Goal: Information Seeking & Learning: Learn about a topic

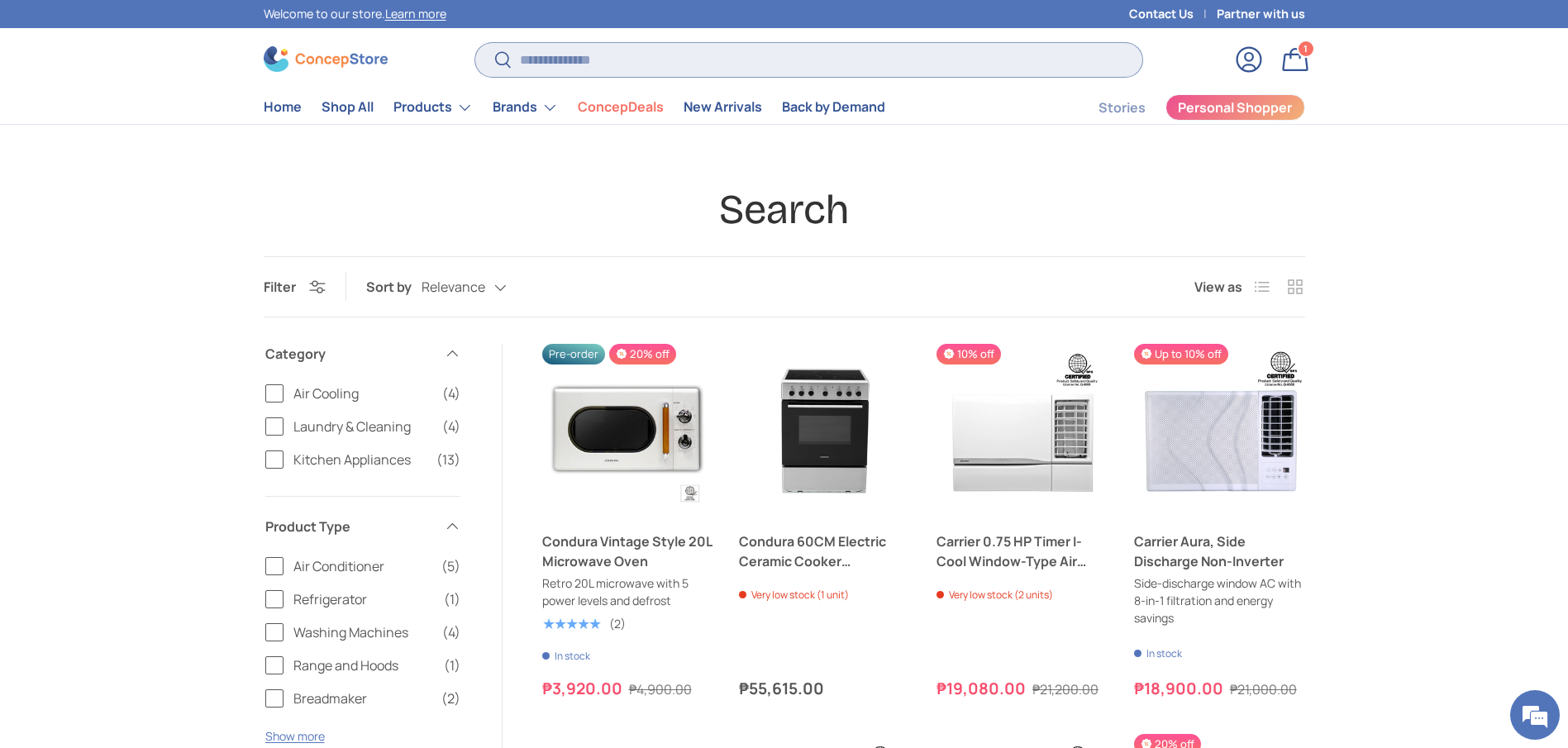
click at [665, 45] on input "Search" at bounding box center [808, 59] width 666 height 33
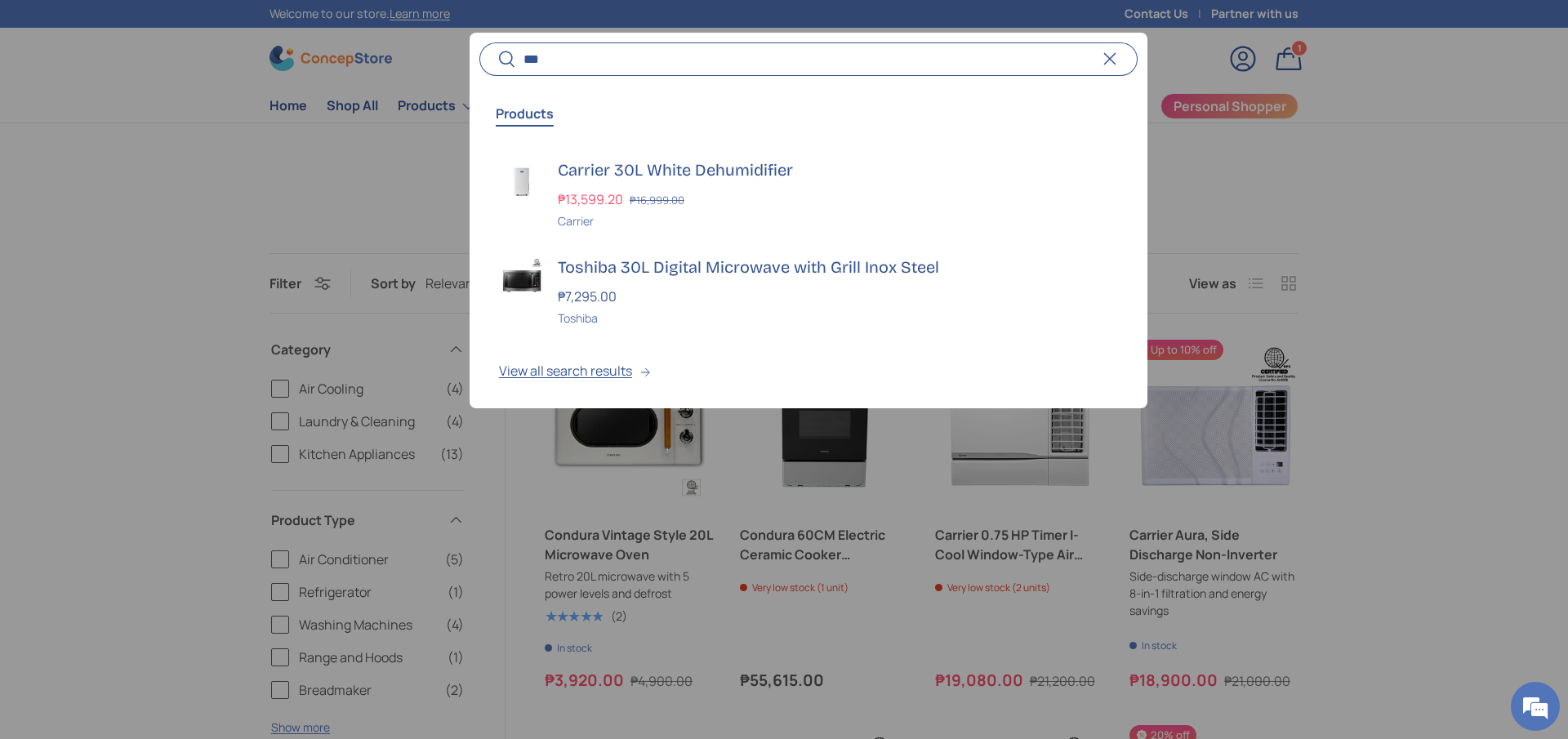
type input "***"
click at [480, 41] on button "Search" at bounding box center [497, 59] width 37 height 38
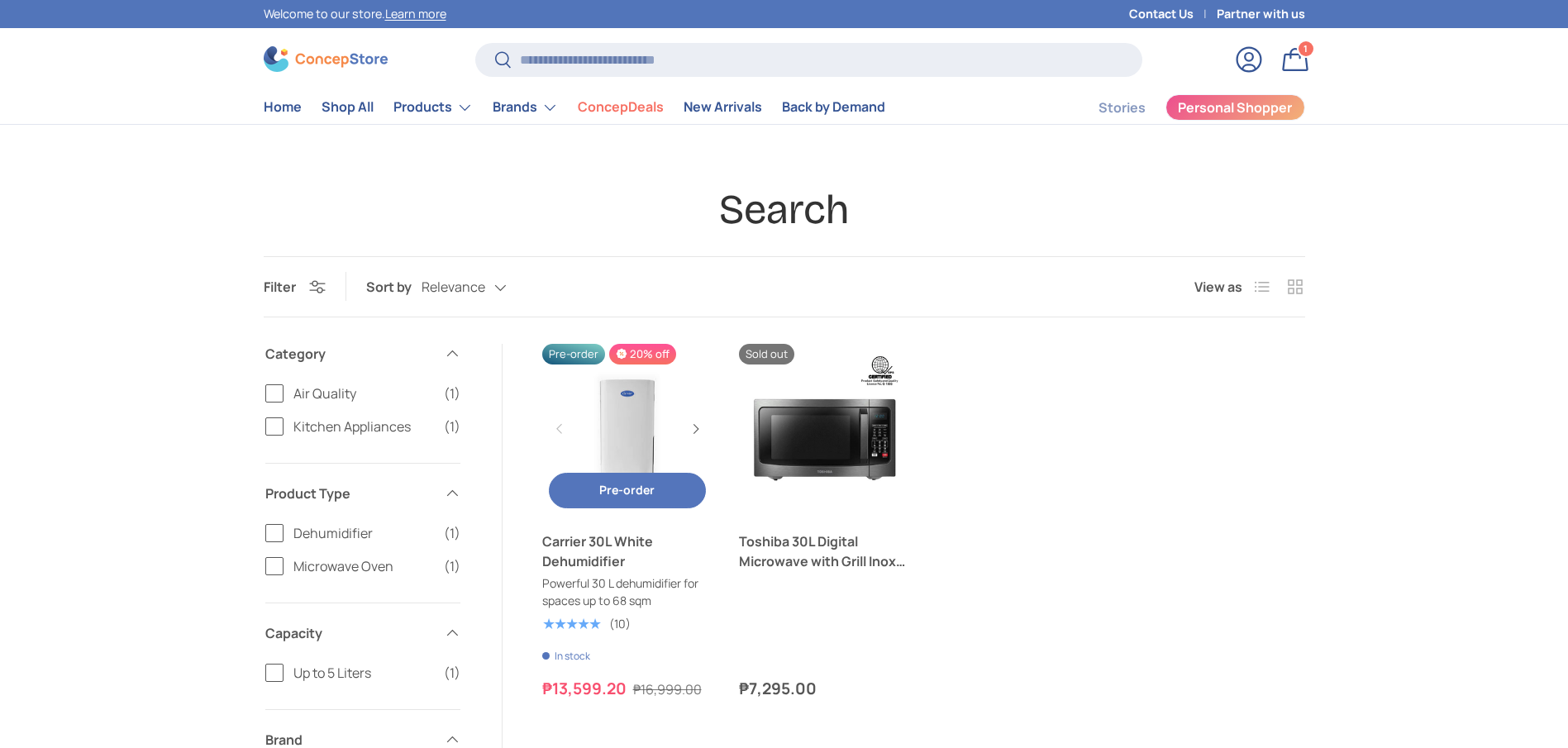
click at [596, 569] on link "Carrier 30L White Dehumidifier" at bounding box center [627, 551] width 171 height 40
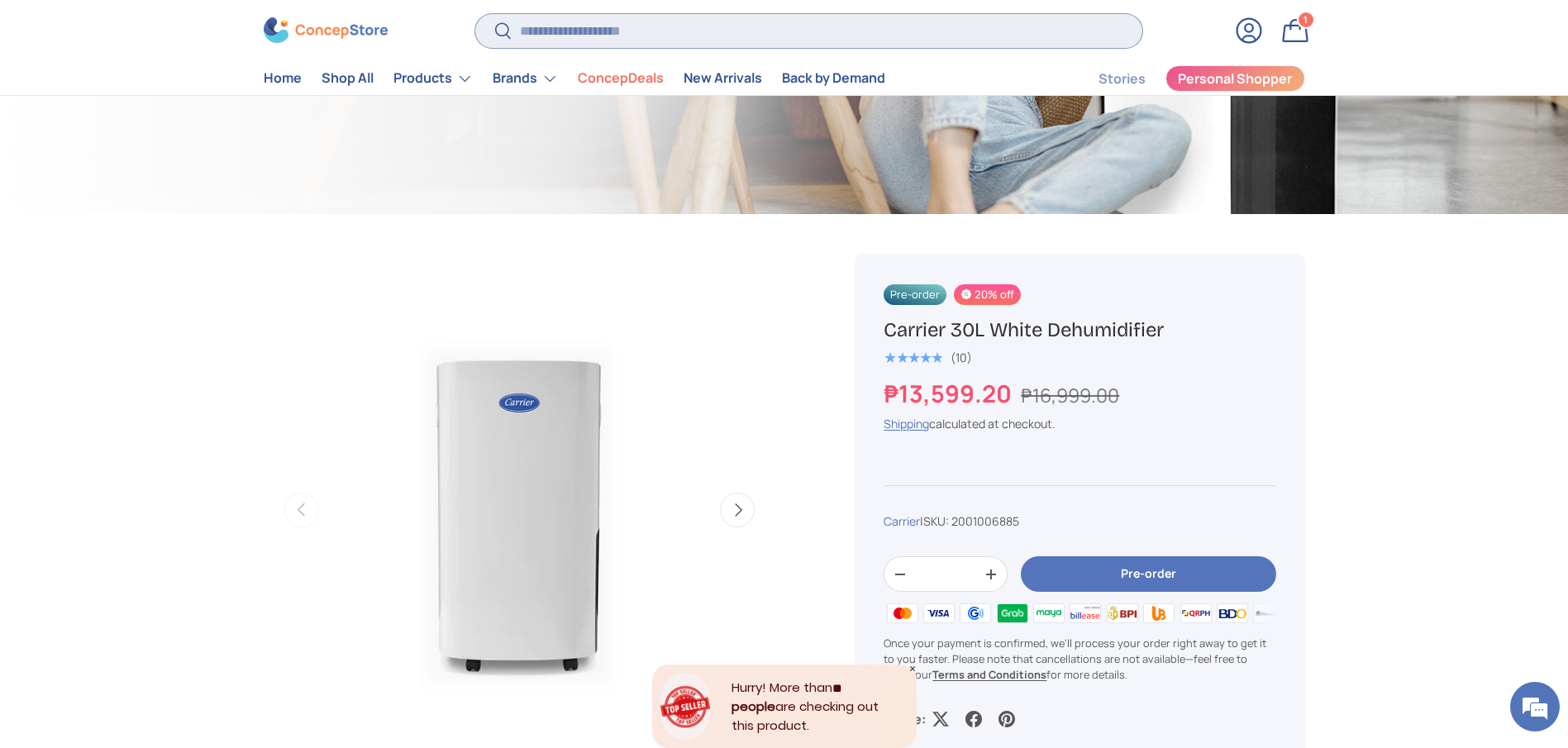
click at [743, 21] on input "Search" at bounding box center [808, 30] width 666 height 33
paste input "**********"
type input "**********"
click at [475, 13] on button "Search" at bounding box center [493, 32] width 37 height 39
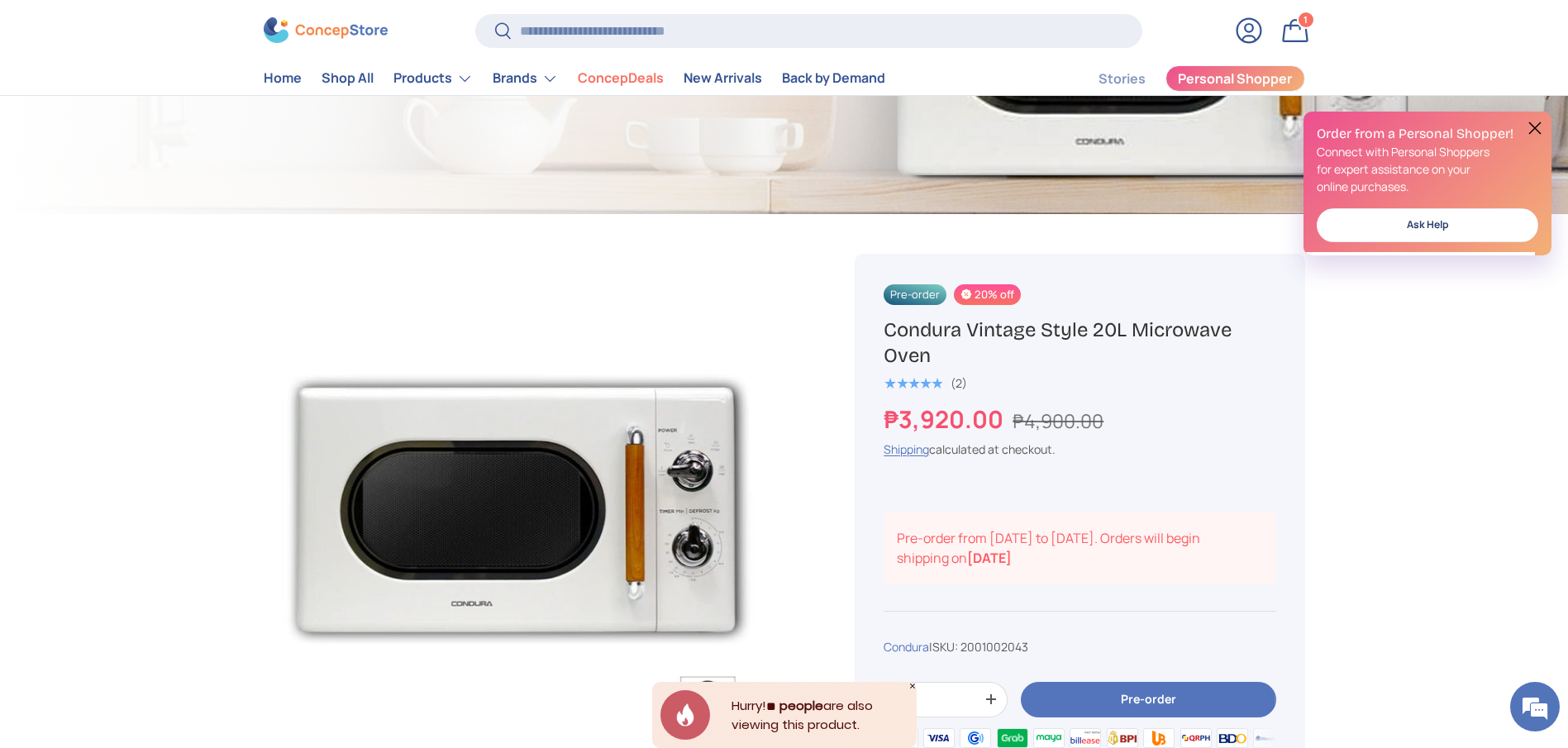
click at [960, 320] on h1 "Condura Vintage Style 20L Microwave Oven" at bounding box center [1079, 343] width 392 height 52
click at [965, 331] on h1 "Condura Vintage Style 20L Microwave Oven" at bounding box center [1079, 343] width 392 height 52
copy div "Condura Vintage Style 20L Microwave Oven"
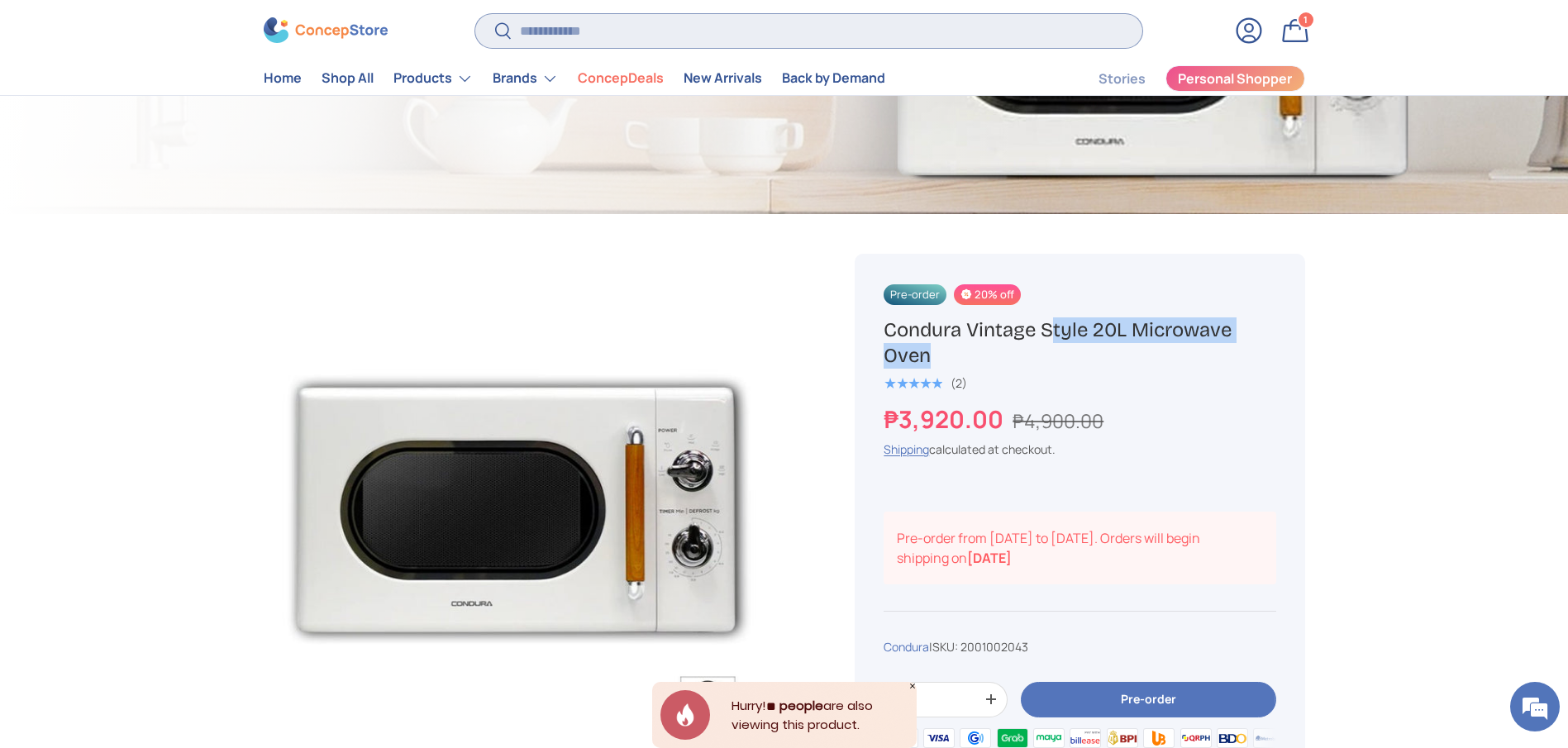
click at [677, 40] on input "Search" at bounding box center [808, 30] width 666 height 33
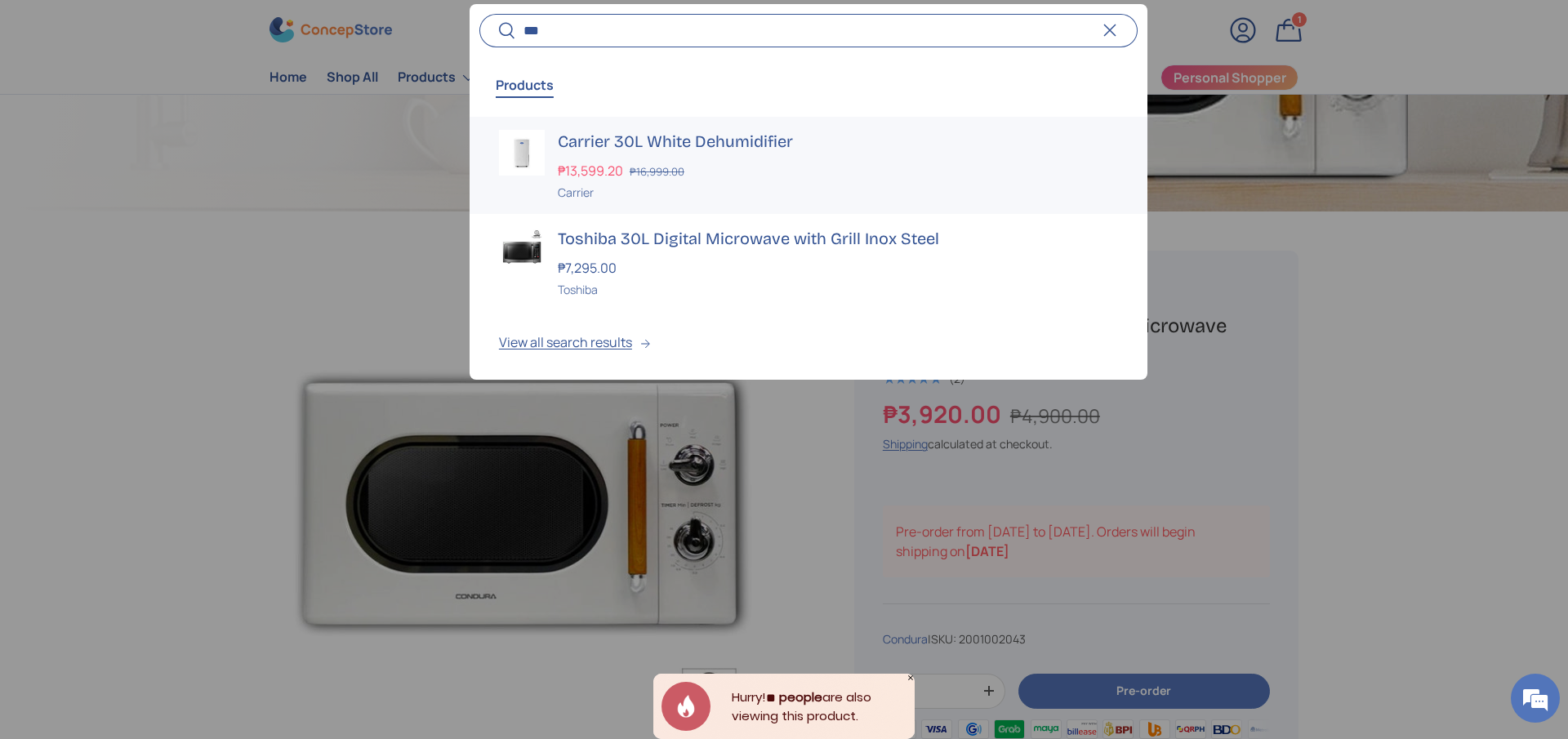
type input "***"
click at [702, 136] on h3 "Carrier 30L White Dehumidifier" at bounding box center [838, 141] width 560 height 23
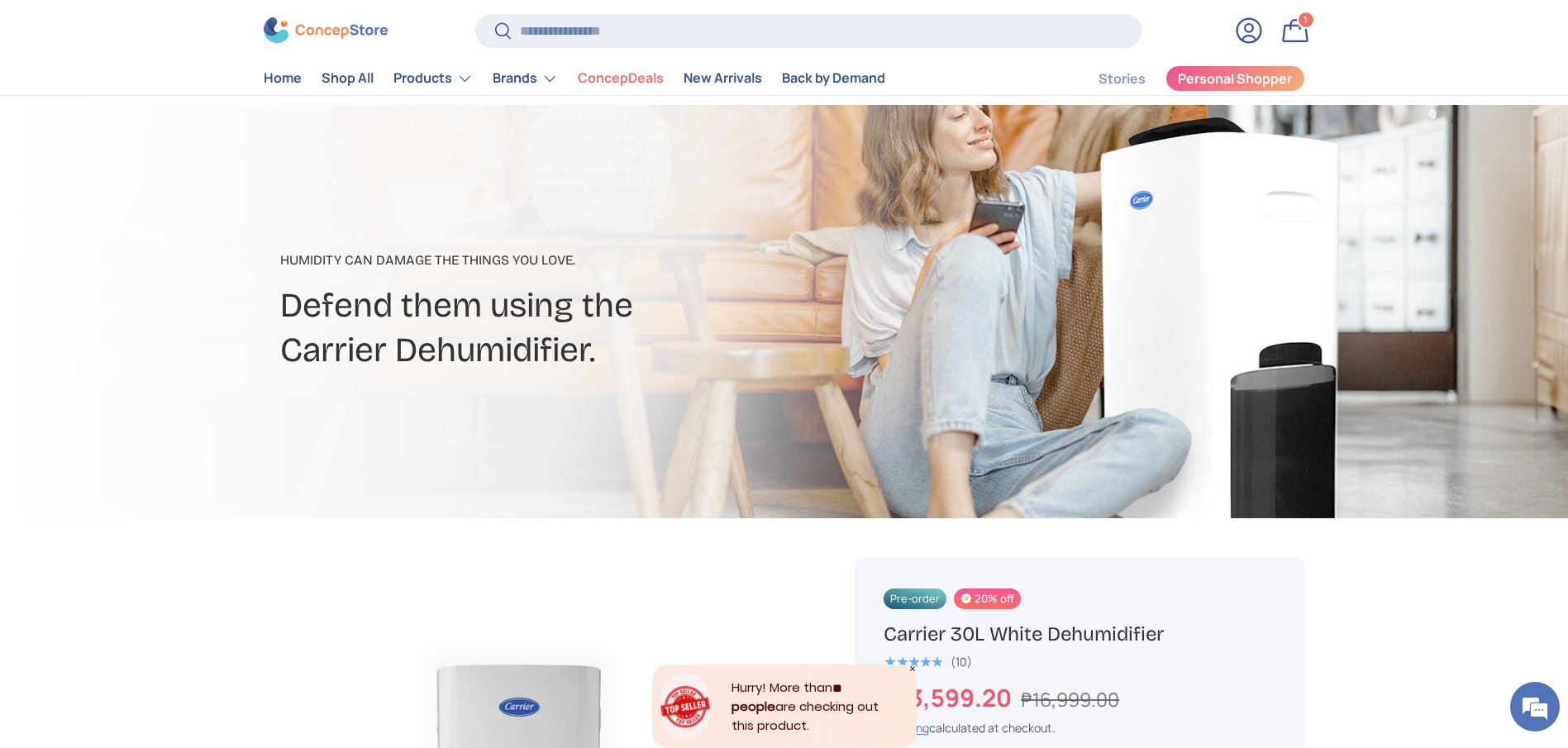
scroll to position [124, 0]
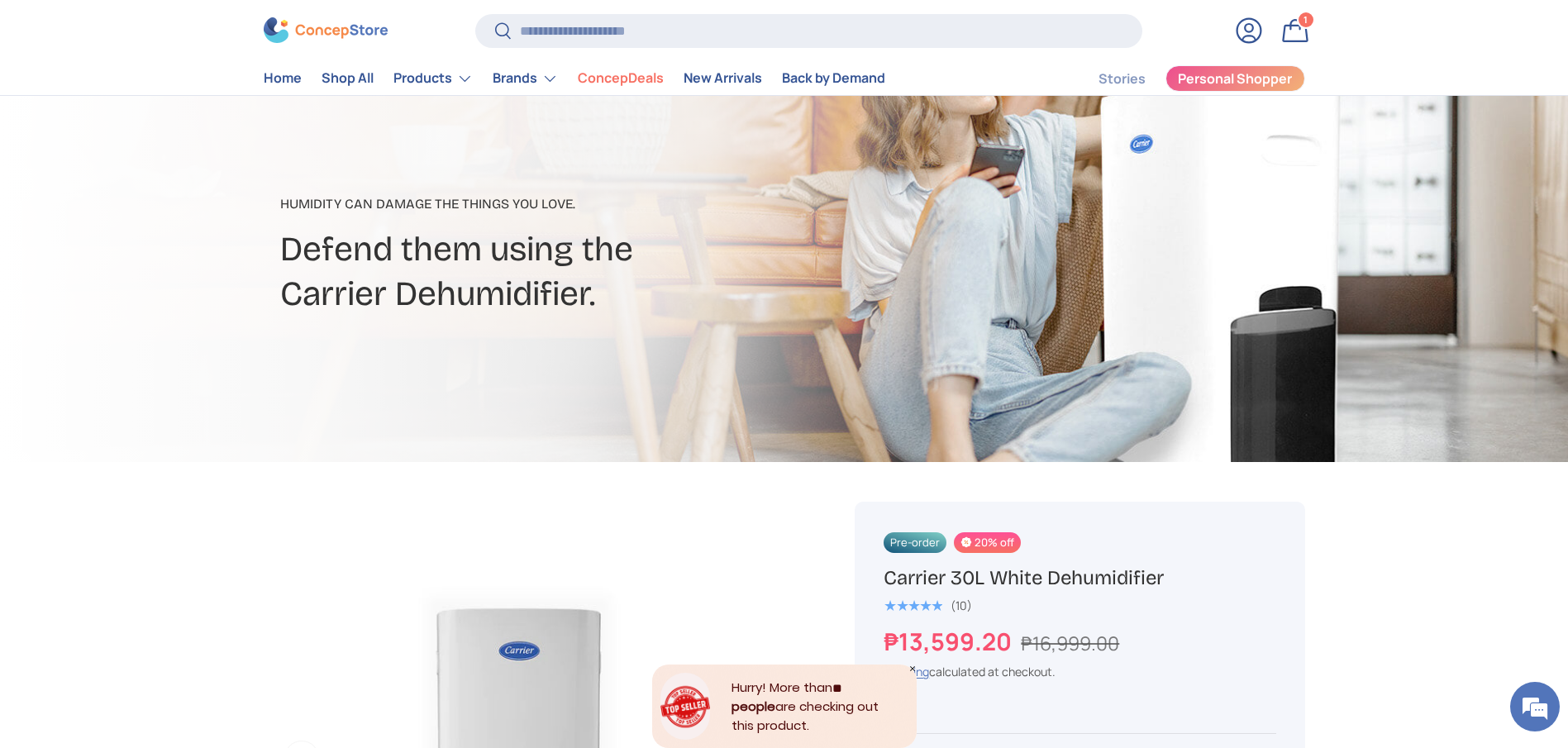
click at [1010, 575] on h1 "Carrier 30L White Dehumidifier" at bounding box center [1079, 578] width 392 height 26
copy div "Carrier 30L White Dehumidifier"
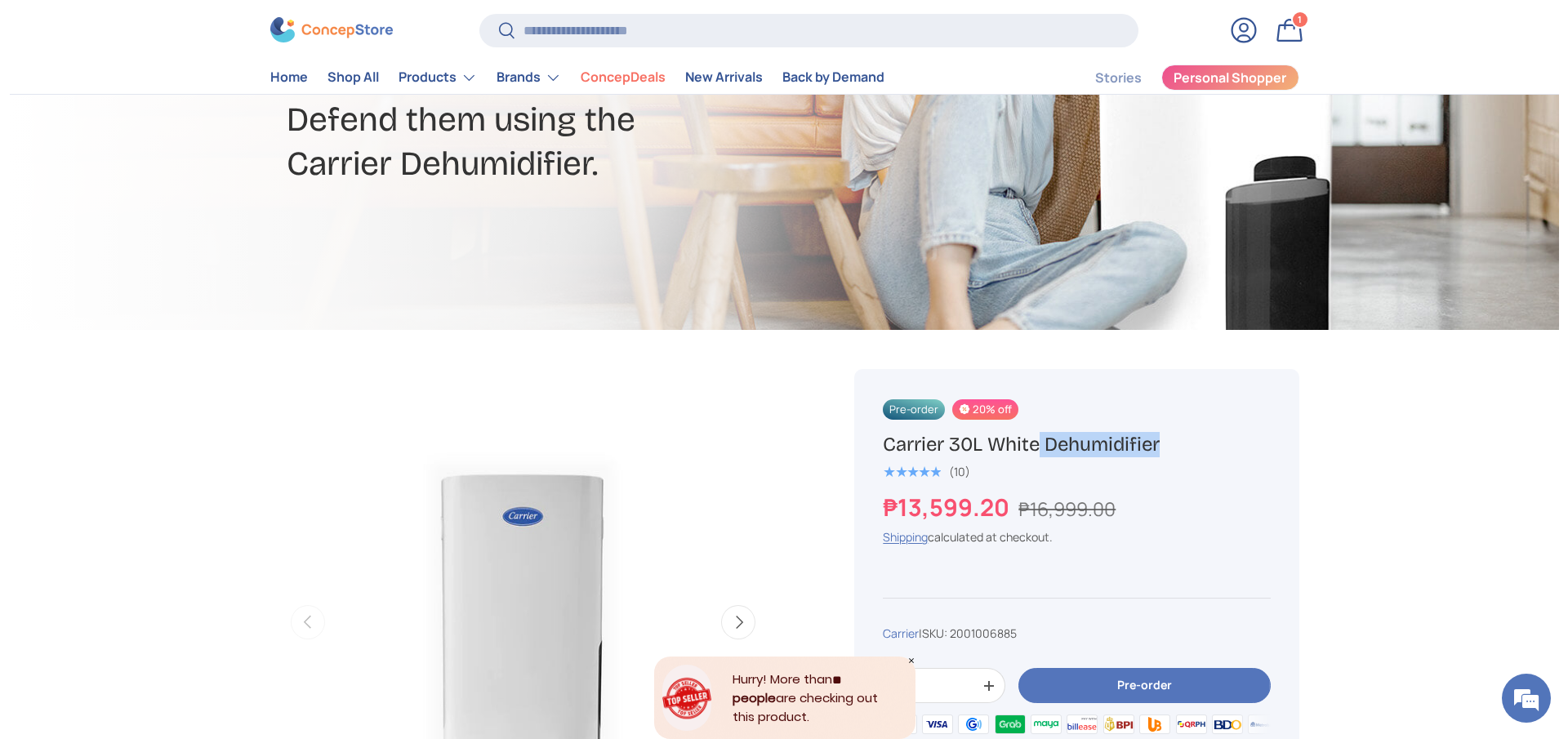
scroll to position [367, 0]
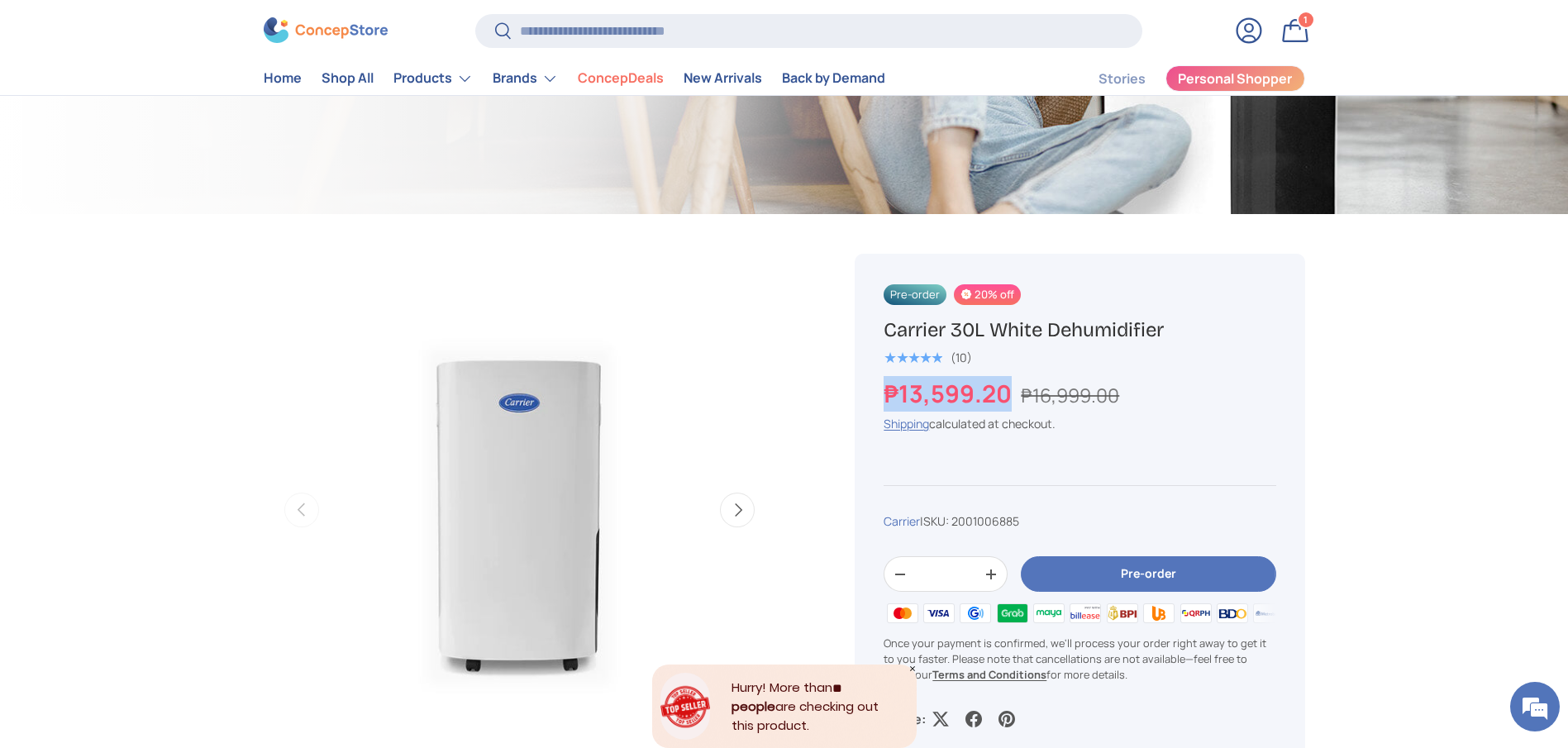
copy strong "₱13,599.20"
drag, startPoint x: 1010, startPoint y: 393, endPoint x: 820, endPoint y: 393, distance: 190.0
click at [1031, 305] on div "Pre-order 20% off" at bounding box center [1079, 295] width 392 height 23
click at [1044, 333] on h1 "Carrier 30L White Dehumidifier" at bounding box center [1079, 330] width 392 height 26
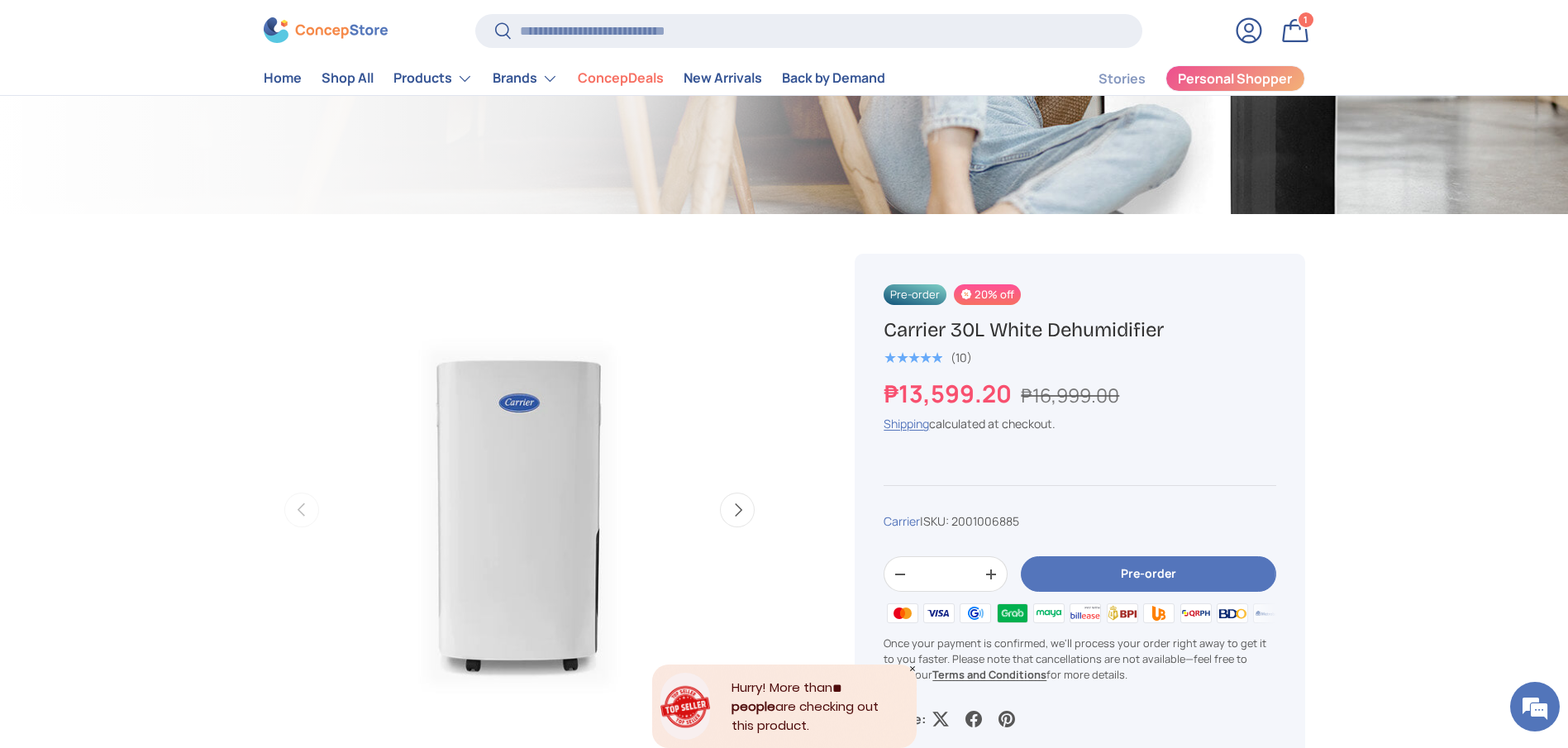
click at [1044, 333] on h1 "Carrier 30L White Dehumidifier" at bounding box center [1079, 330] width 392 height 26
copy div "Carrier 30L White Dehumidifier"
drag, startPoint x: 1022, startPoint y: 388, endPoint x: 1137, endPoint y: 394, distance: 115.2
click at [1137, 394] on div "₱13,599.20 ₱16,999.00" at bounding box center [1079, 393] width 392 height 35
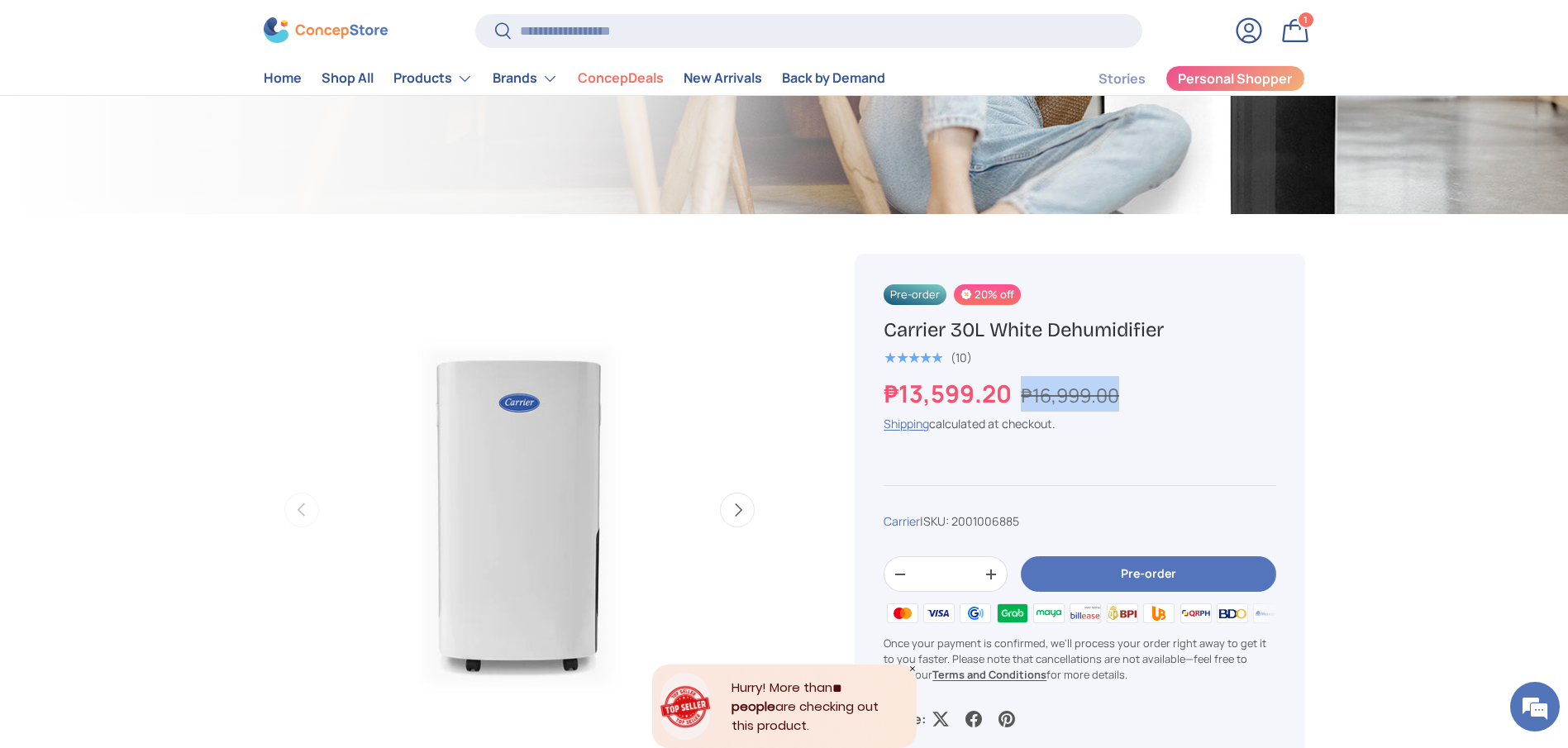
copy s "₱16,999.00"
drag, startPoint x: 1007, startPoint y: 392, endPoint x: 845, endPoint y: 394, distance: 162.0
copy strong "₱13,599.20"
click at [719, 27] on input "Search" at bounding box center [808, 30] width 666 height 33
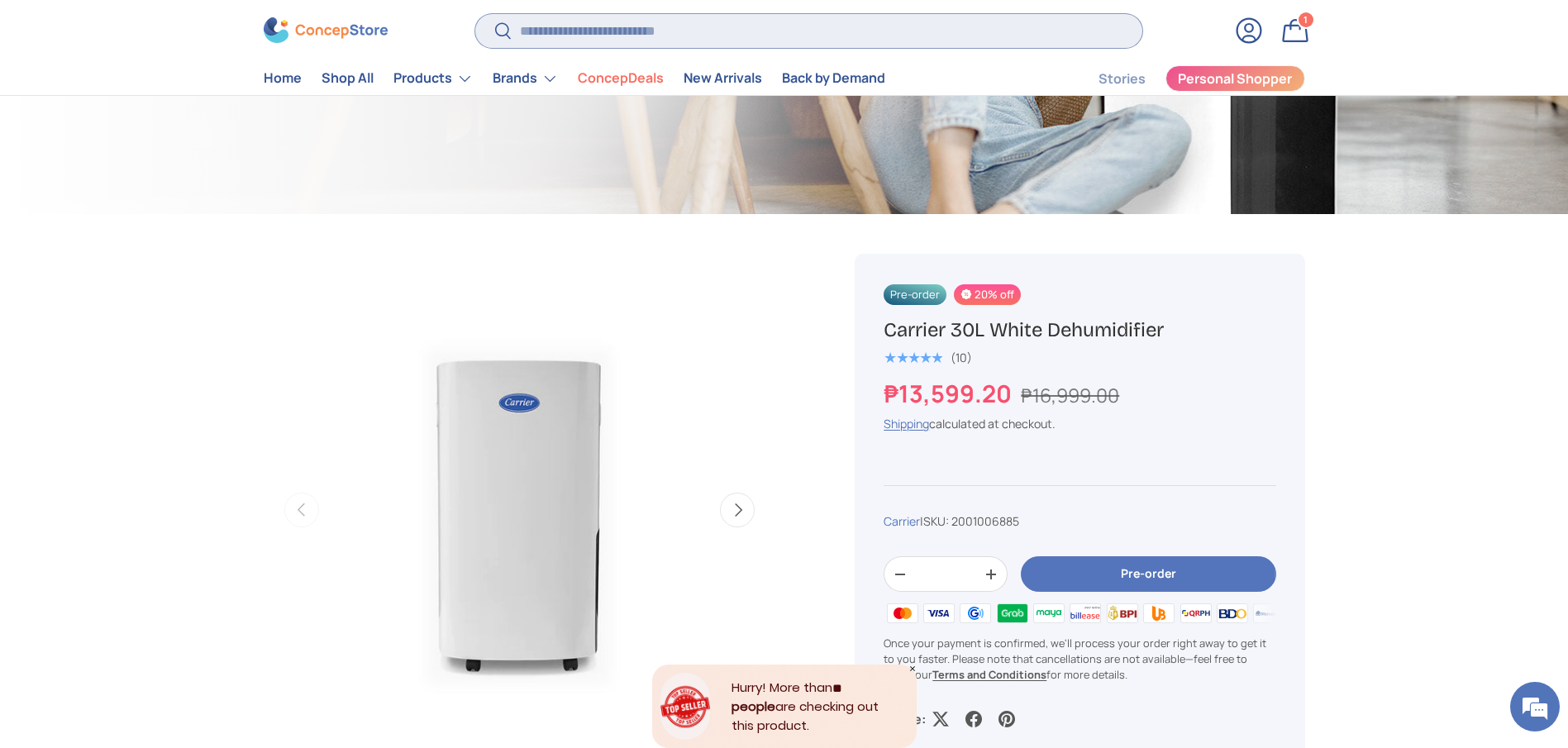
paste input "**********"
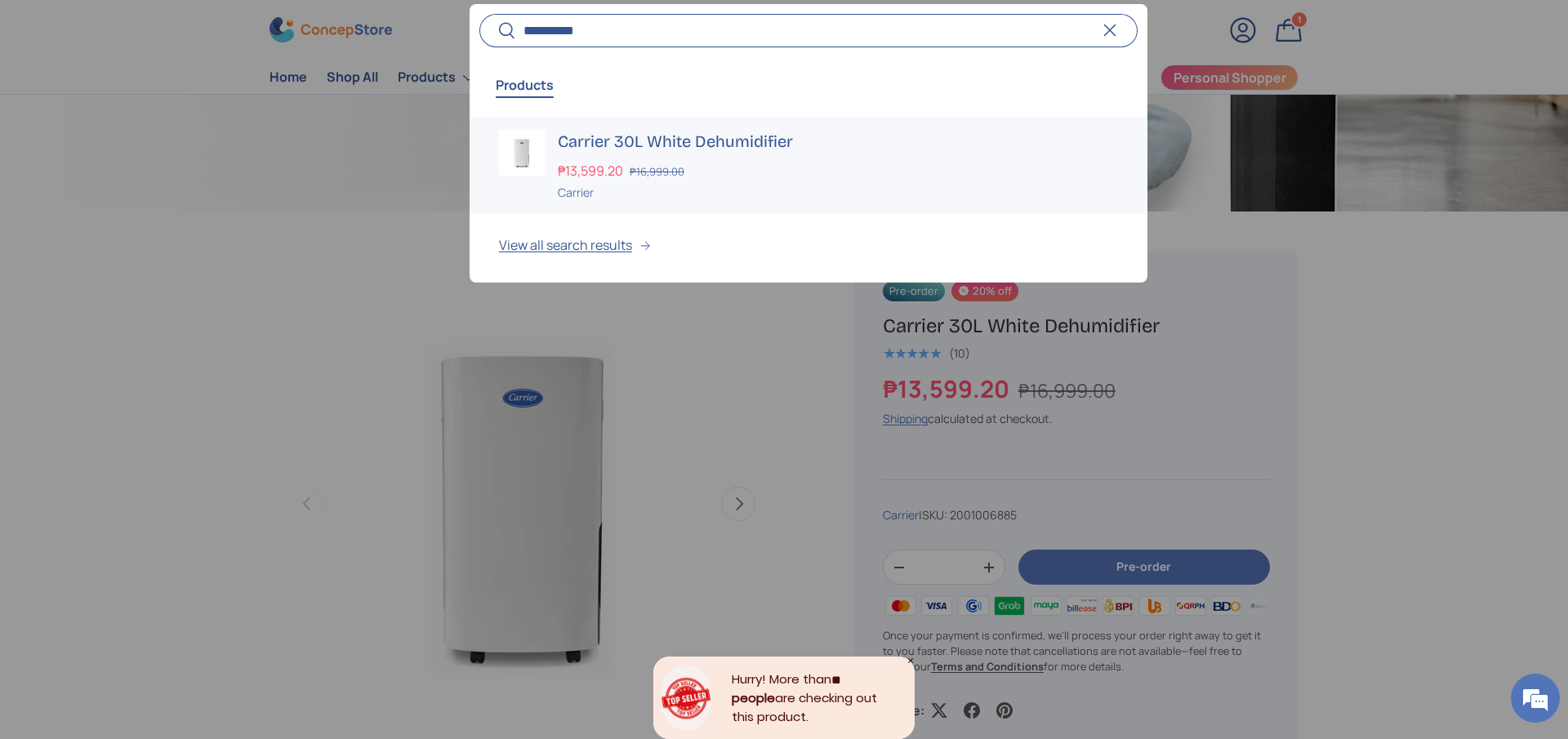
type input "**********"
click at [641, 142] on h3 "Carrier 30L White Dehumidifier" at bounding box center [838, 141] width 560 height 23
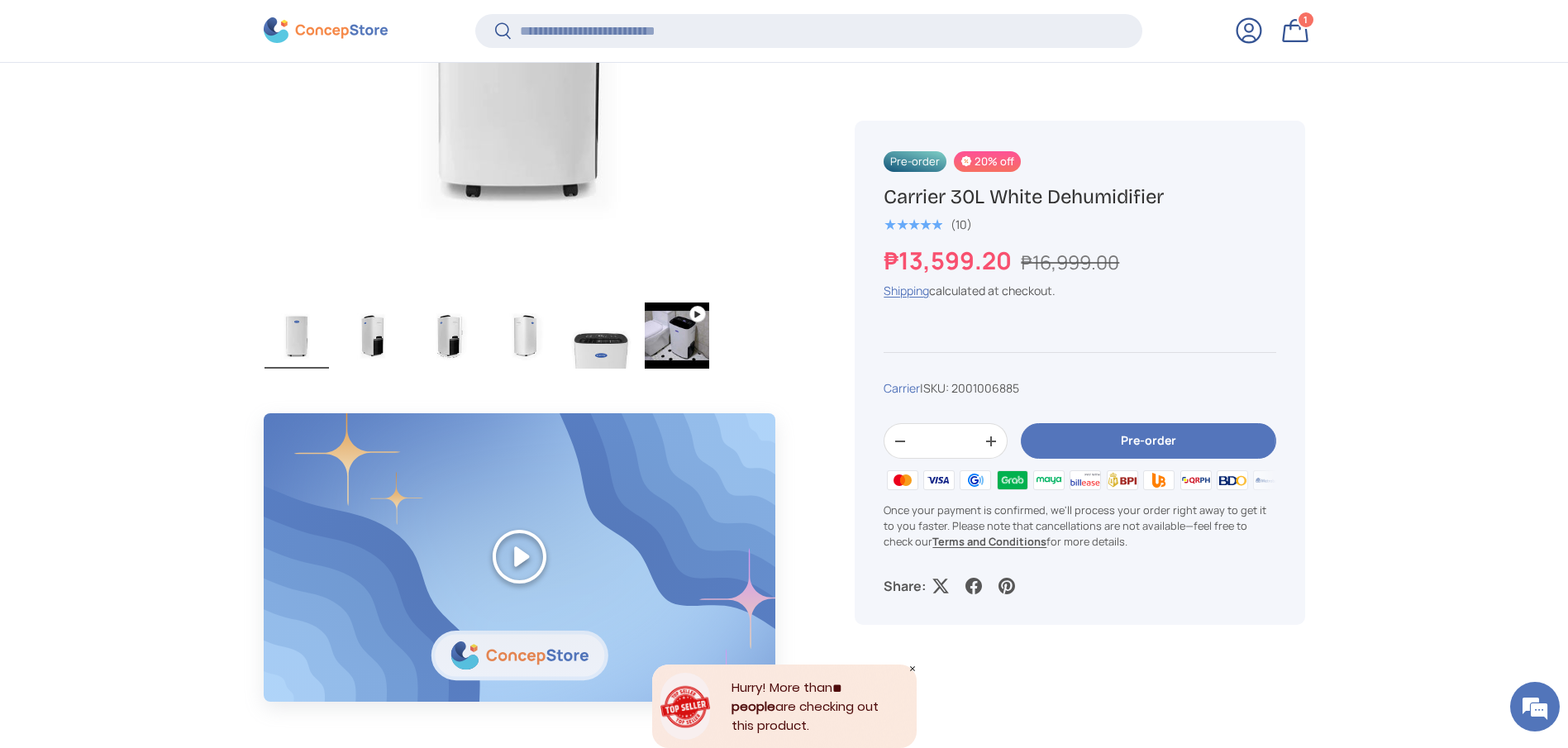
scroll to position [864, 0]
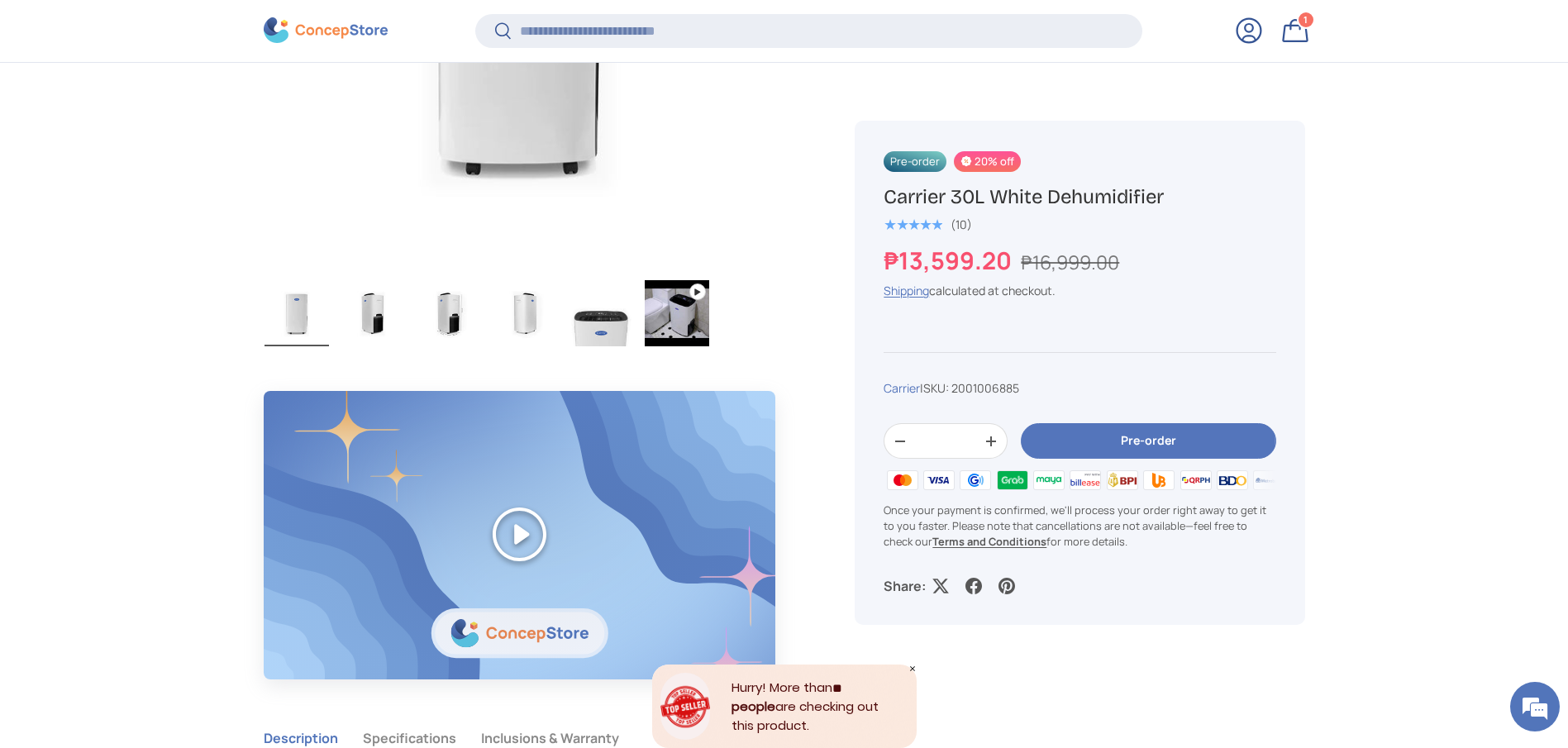
click at [683, 297] on img "Gallery Viewer" at bounding box center [676, 313] width 64 height 66
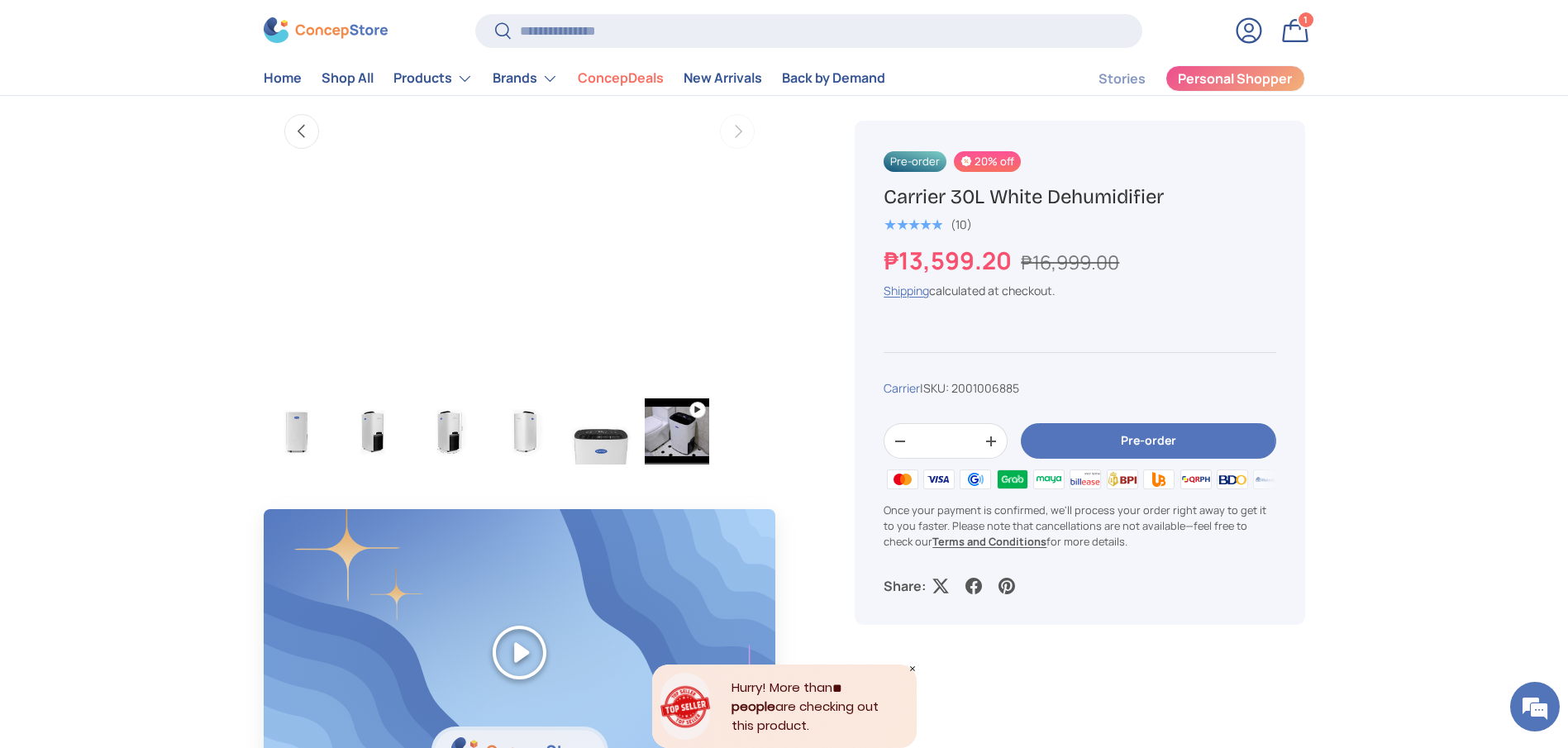
scroll to position [619, 0]
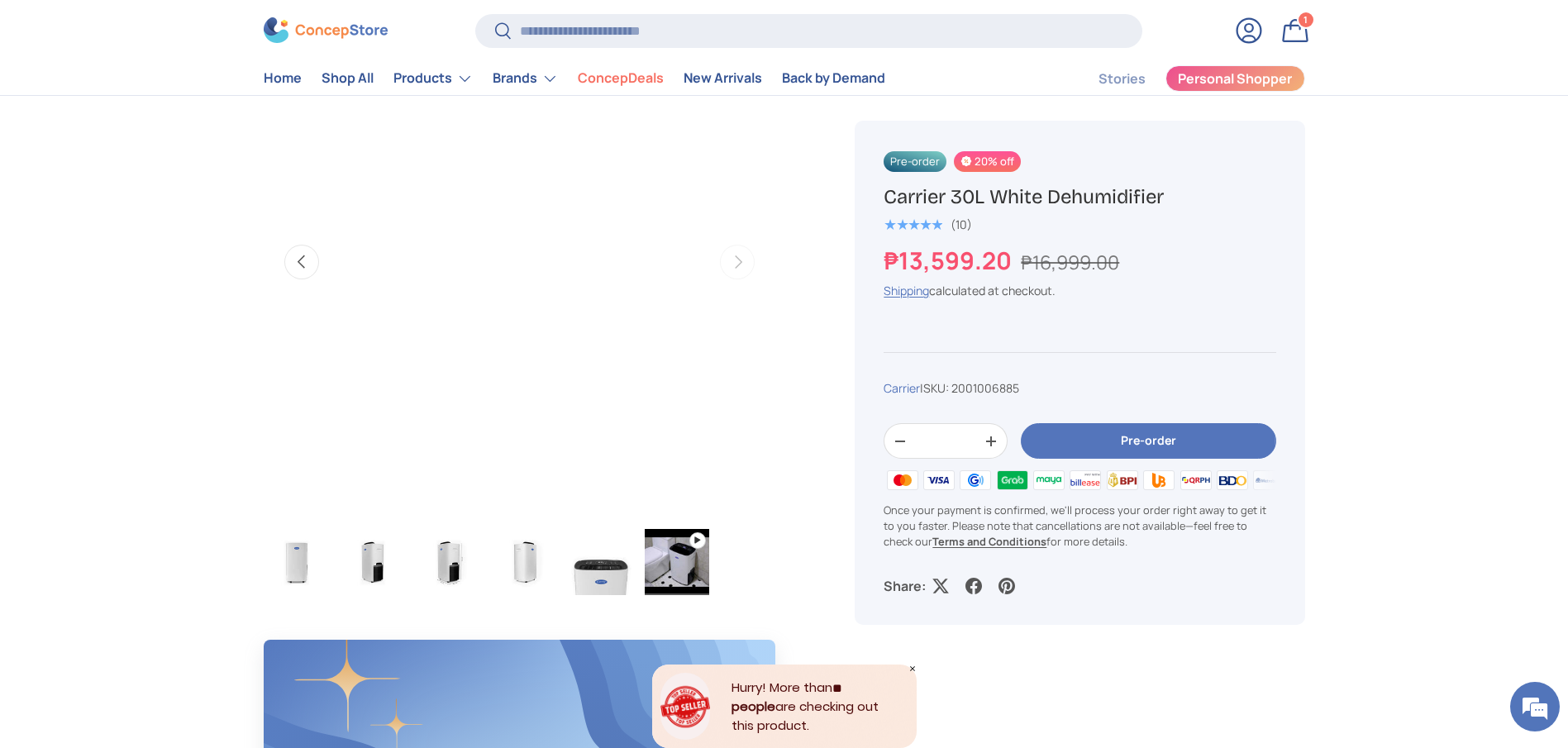
click at [1022, 200] on h1 "Carrier 30L White Dehumidifier" at bounding box center [1079, 198] width 392 height 26
copy div "Carrier 30L White Dehumidifier"
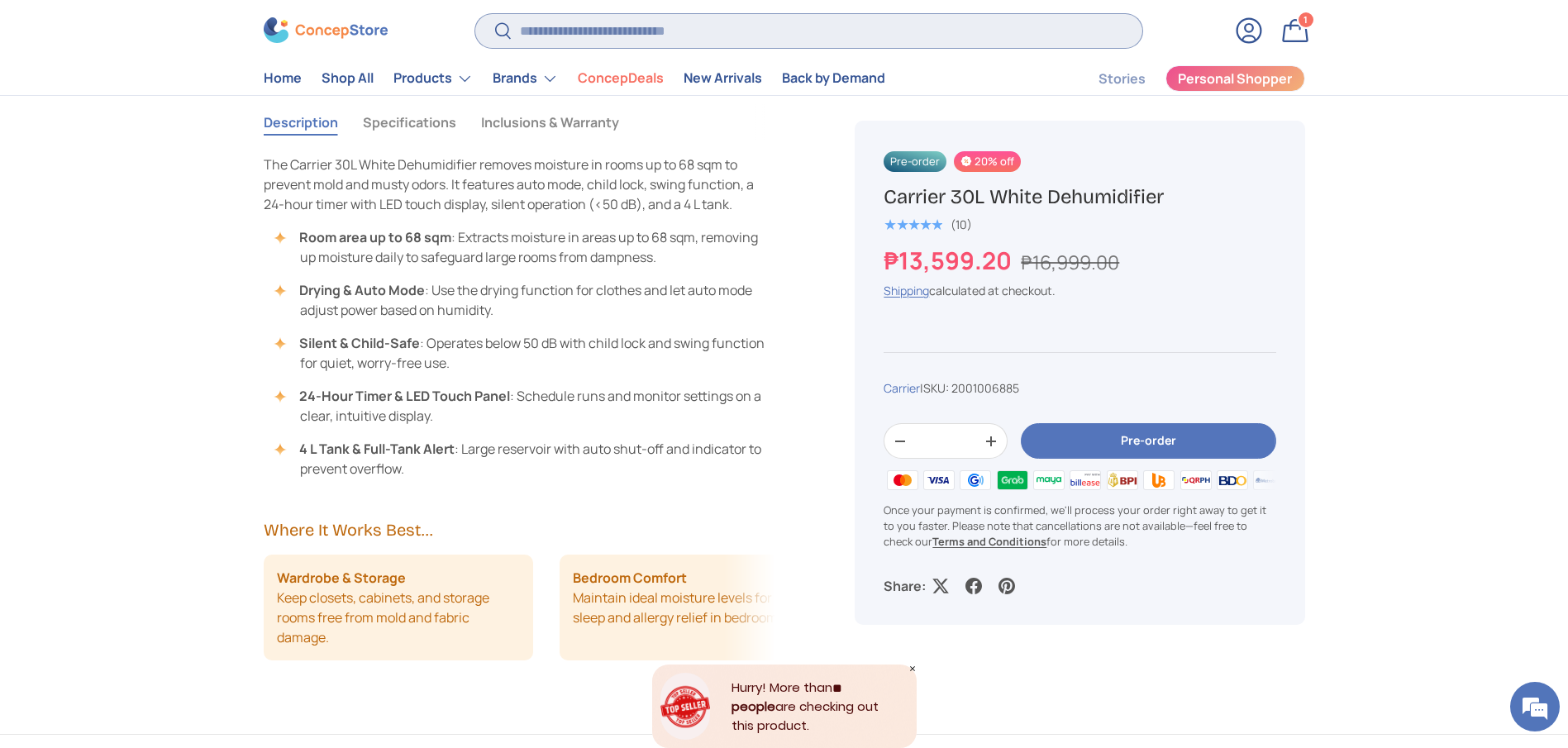
scroll to position [1363, 0]
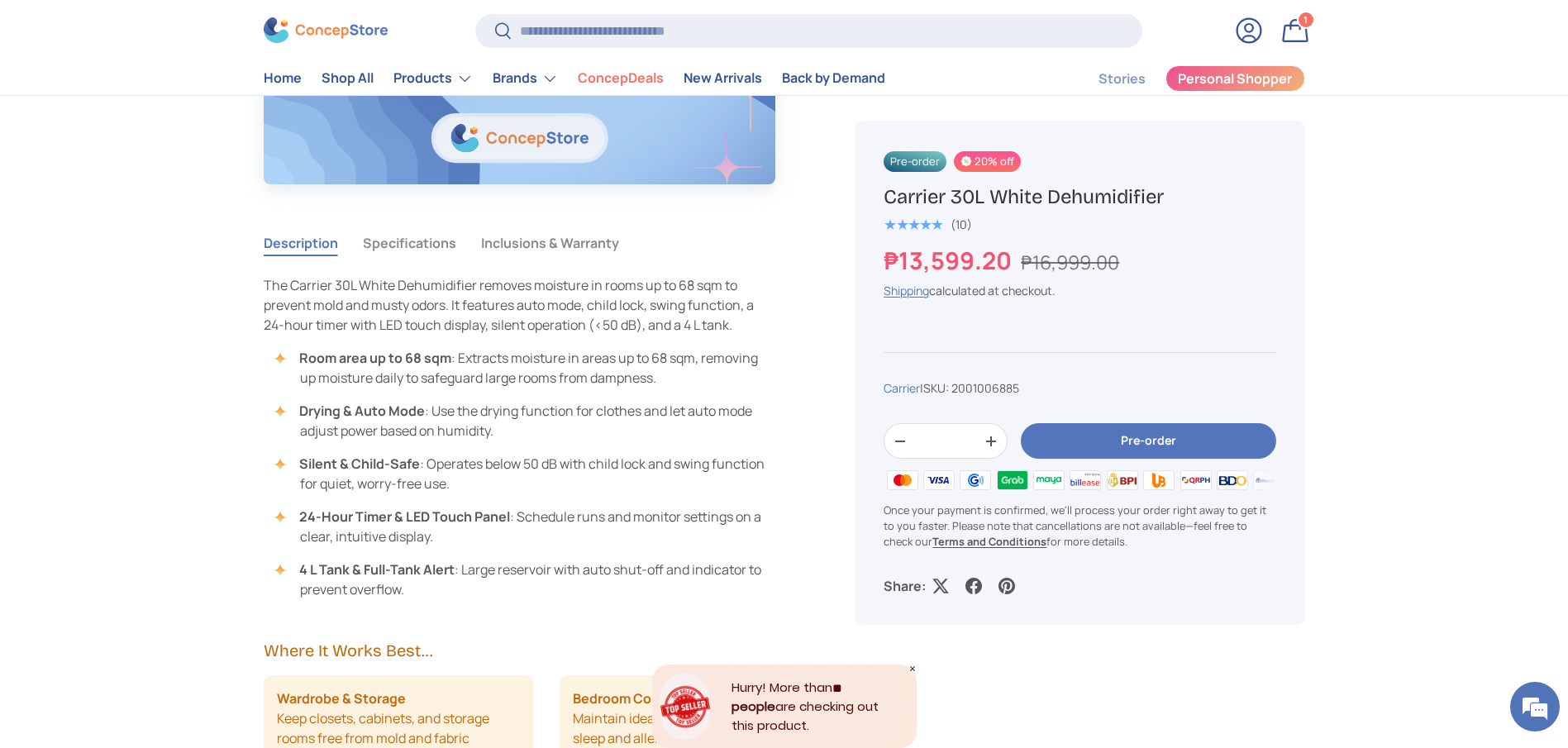
click at [434, 250] on button "Specifications" at bounding box center [409, 243] width 94 height 38
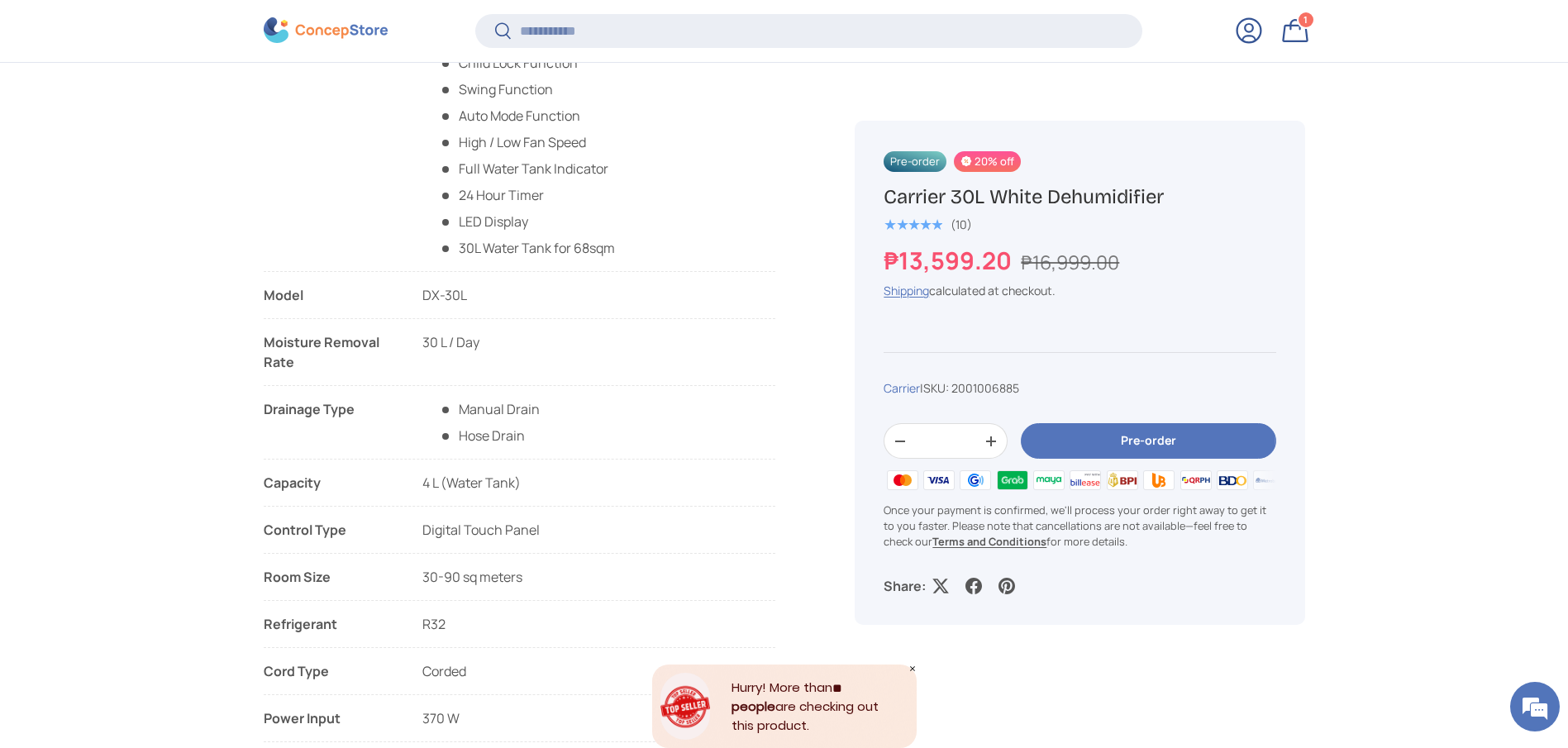
scroll to position [1856, 0]
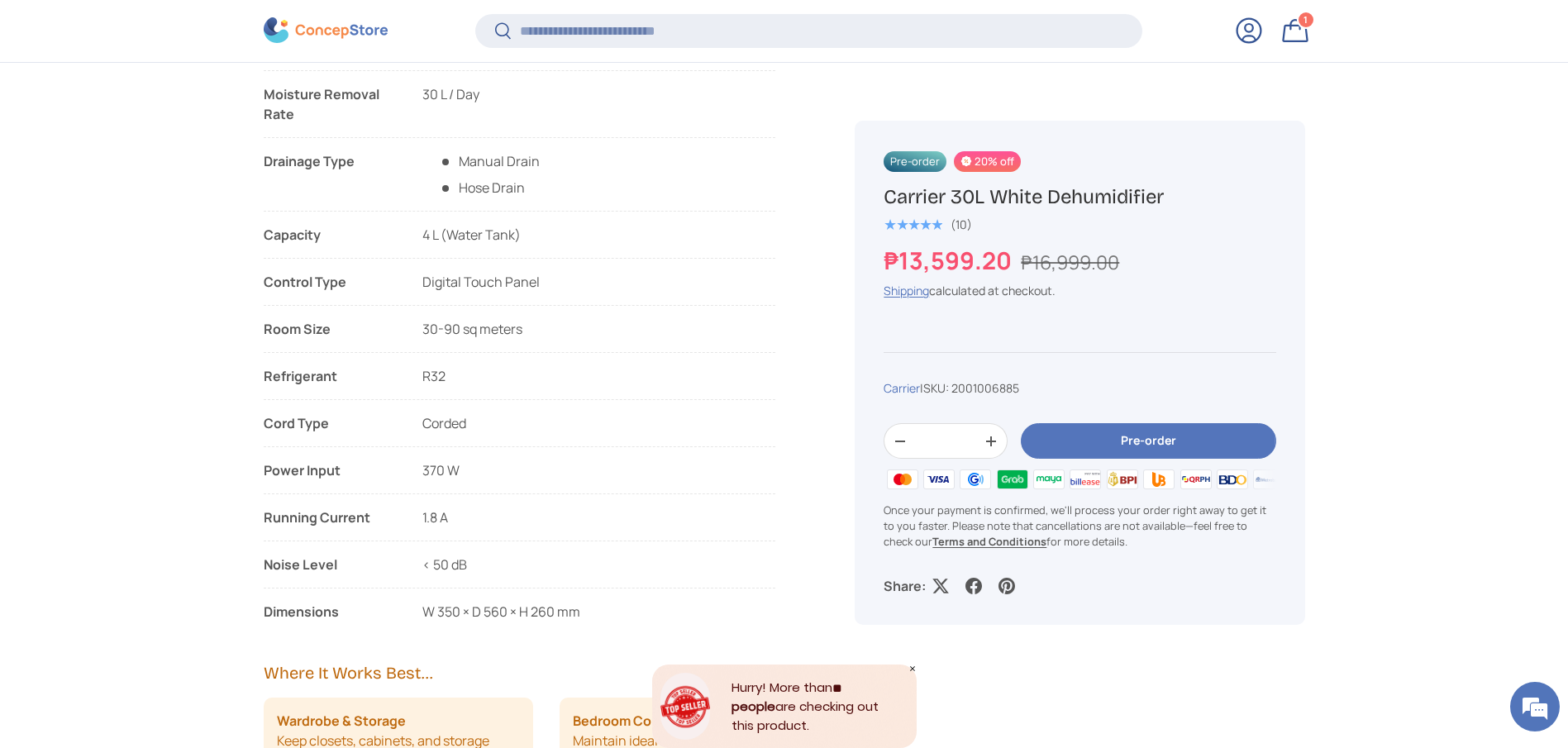
drag, startPoint x: 463, startPoint y: 471, endPoint x: 265, endPoint y: 469, distance: 198.0
click at [265, 469] on li "Power Input 370 W" at bounding box center [520, 477] width 512 height 33
copy li "Power Input 370 W"
copy li "Running Current 1.8 A"
drag, startPoint x: 471, startPoint y: 512, endPoint x: 264, endPoint y: 522, distance: 207.2
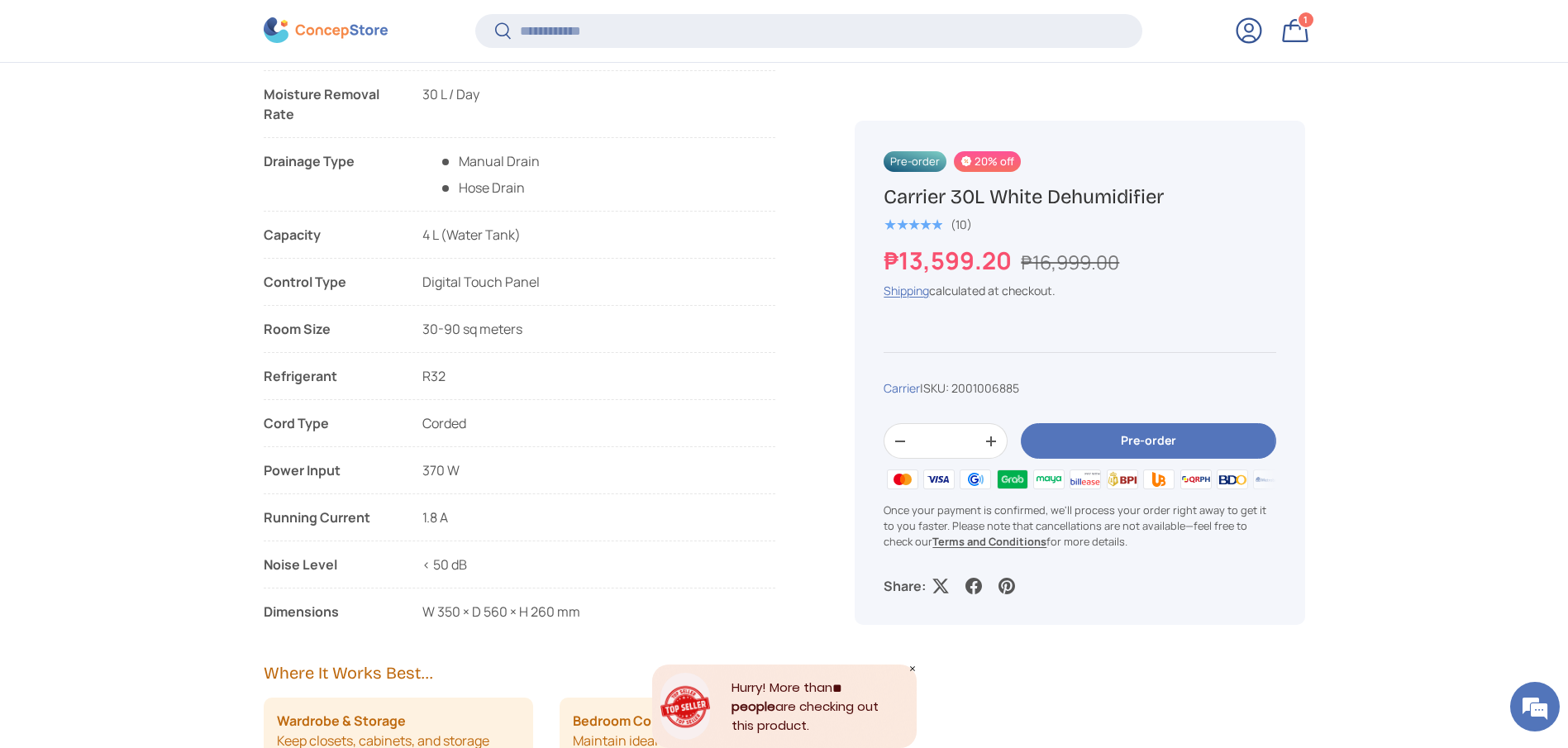
click at [264, 522] on li "Running Current 1.8 A" at bounding box center [520, 524] width 512 height 33
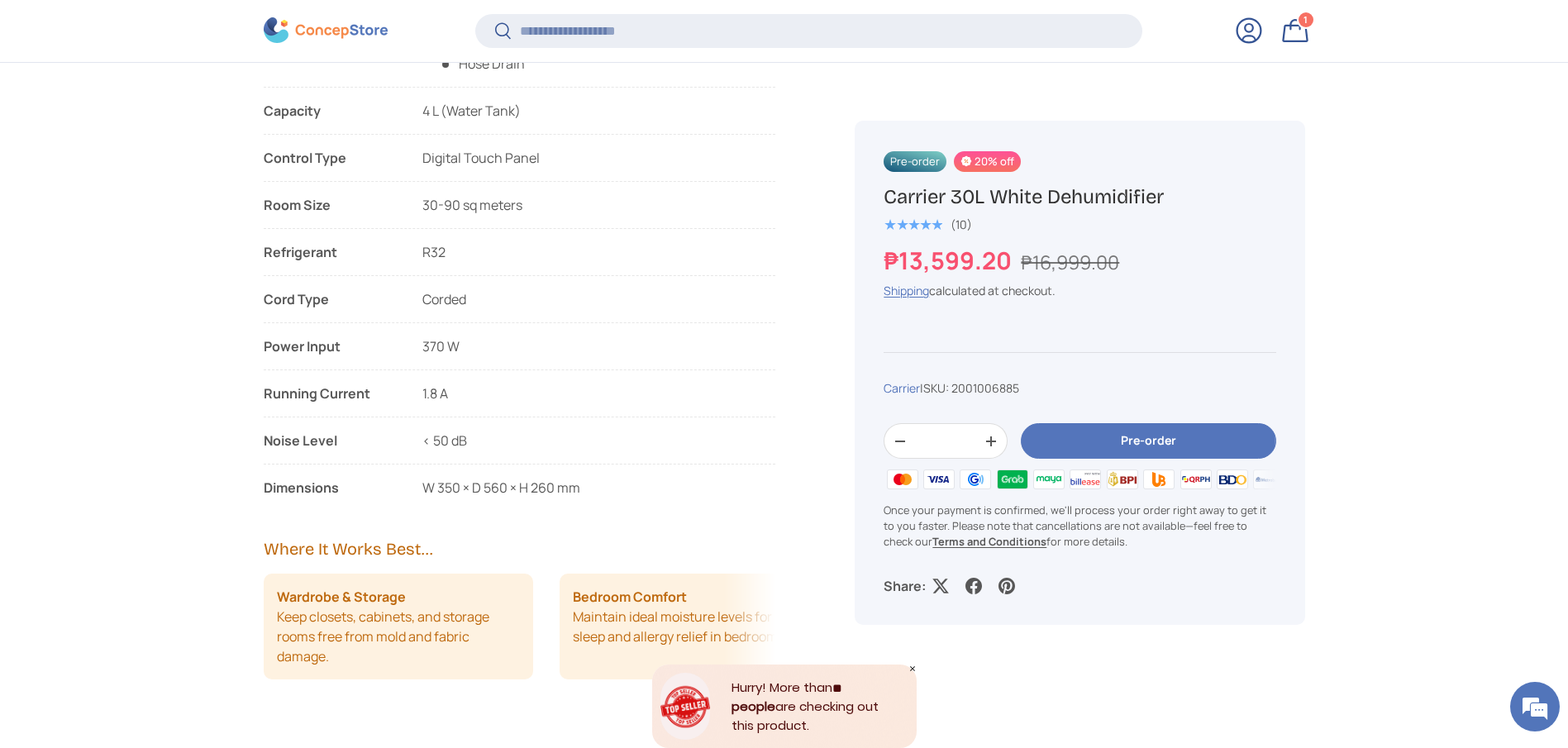
click at [956, 198] on h1 "Carrier 30L White Dehumidifier" at bounding box center [1079, 198] width 392 height 26
copy div "Carrier 30L White Dehumidifier"
